Goal: Transaction & Acquisition: Obtain resource

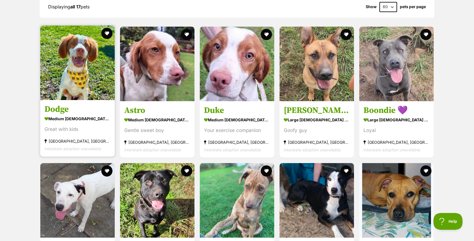
click at [65, 106] on h3 "Dodge" at bounding box center [78, 109] width 66 height 11
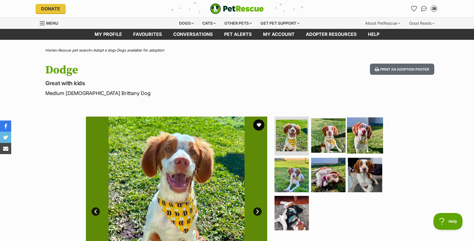
click at [361, 123] on img at bounding box center [365, 135] width 36 height 36
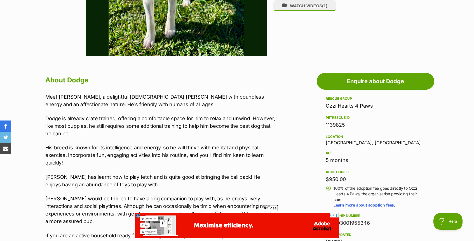
scroll to position [244, 0]
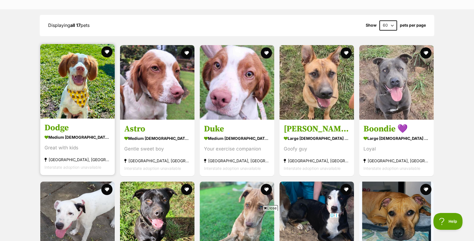
click at [64, 130] on h3 "Dodge" at bounding box center [78, 127] width 66 height 11
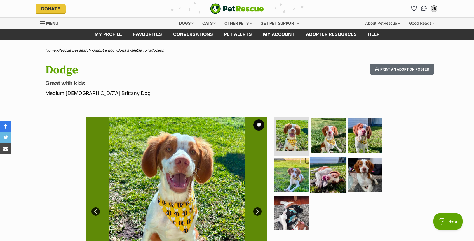
click at [321, 175] on img at bounding box center [328, 175] width 36 height 36
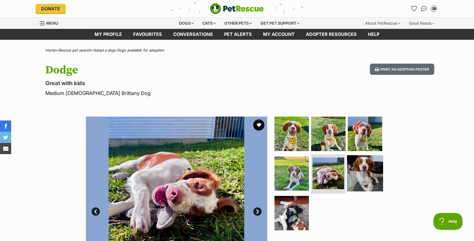
click at [351, 172] on img at bounding box center [365, 173] width 36 height 36
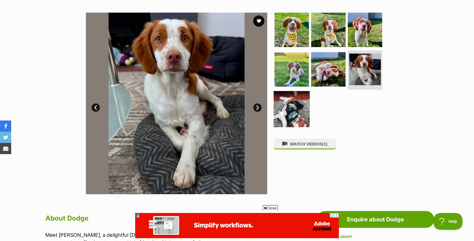
click at [293, 115] on img at bounding box center [292, 109] width 36 height 36
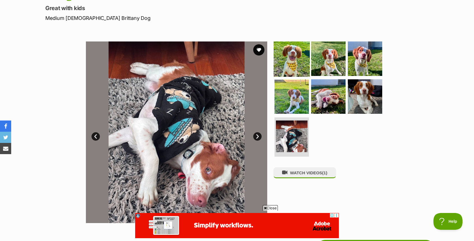
scroll to position [74, 0]
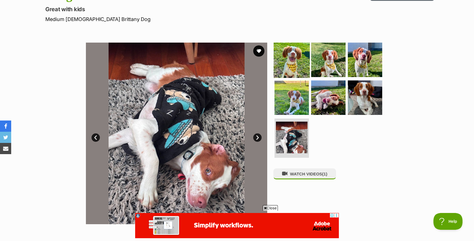
click at [293, 64] on img at bounding box center [292, 59] width 36 height 36
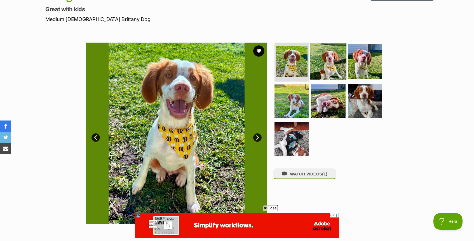
click at [314, 58] on img at bounding box center [328, 61] width 36 height 36
